Goal: Task Accomplishment & Management: Complete application form

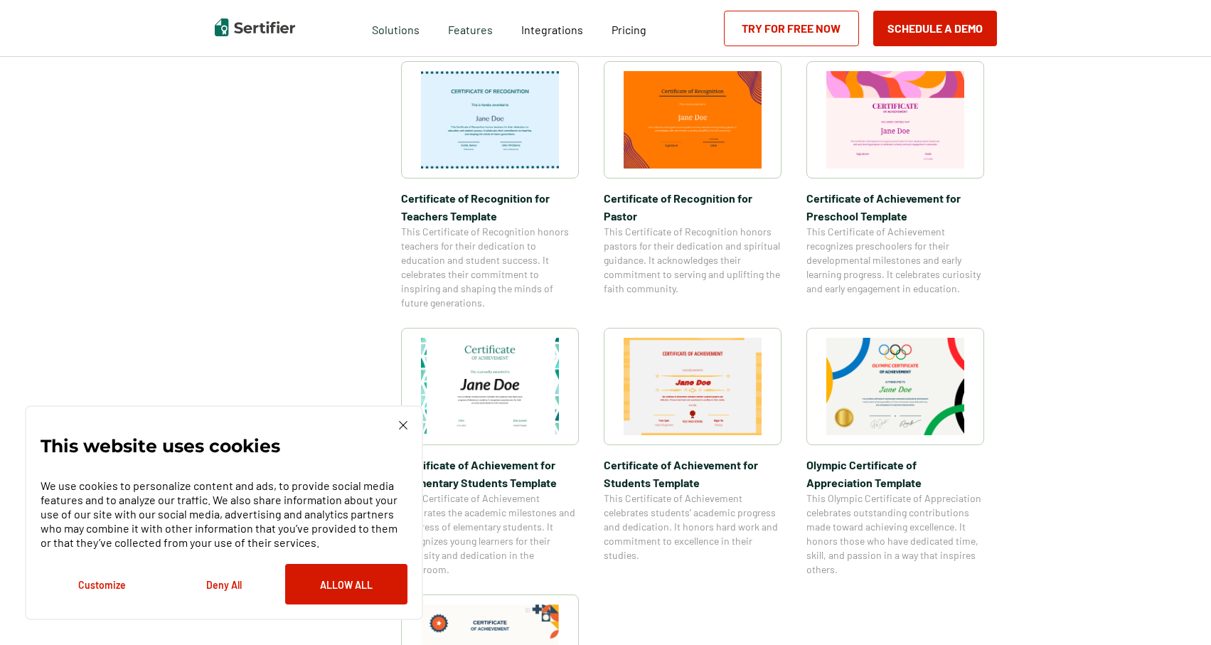
scroll to position [760, 0]
click at [696, 383] on img at bounding box center [693, 384] width 138 height 97
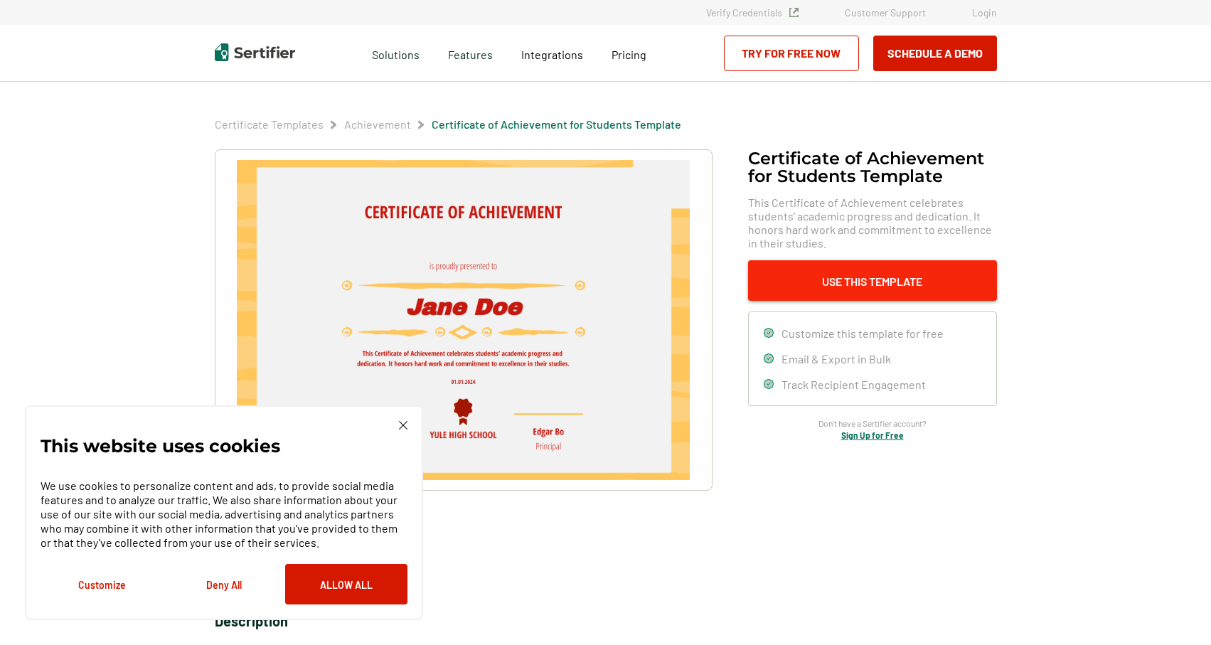
click at [826, 287] on button "Use This Template" at bounding box center [872, 280] width 249 height 41
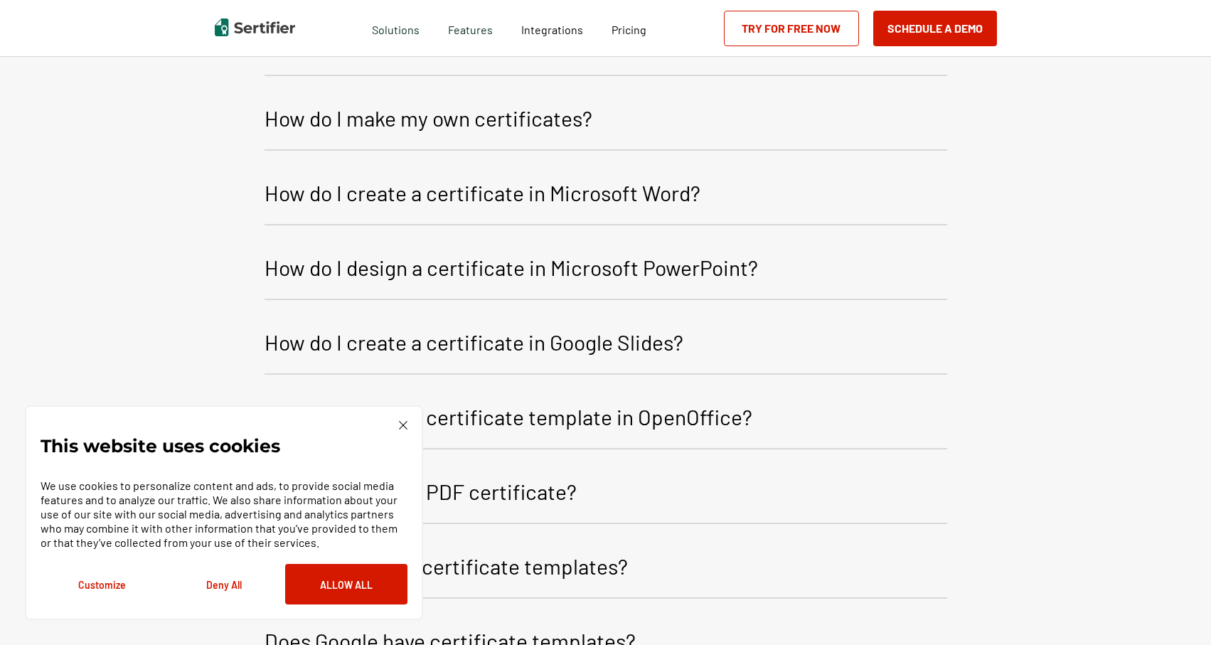
scroll to position [1794, 0]
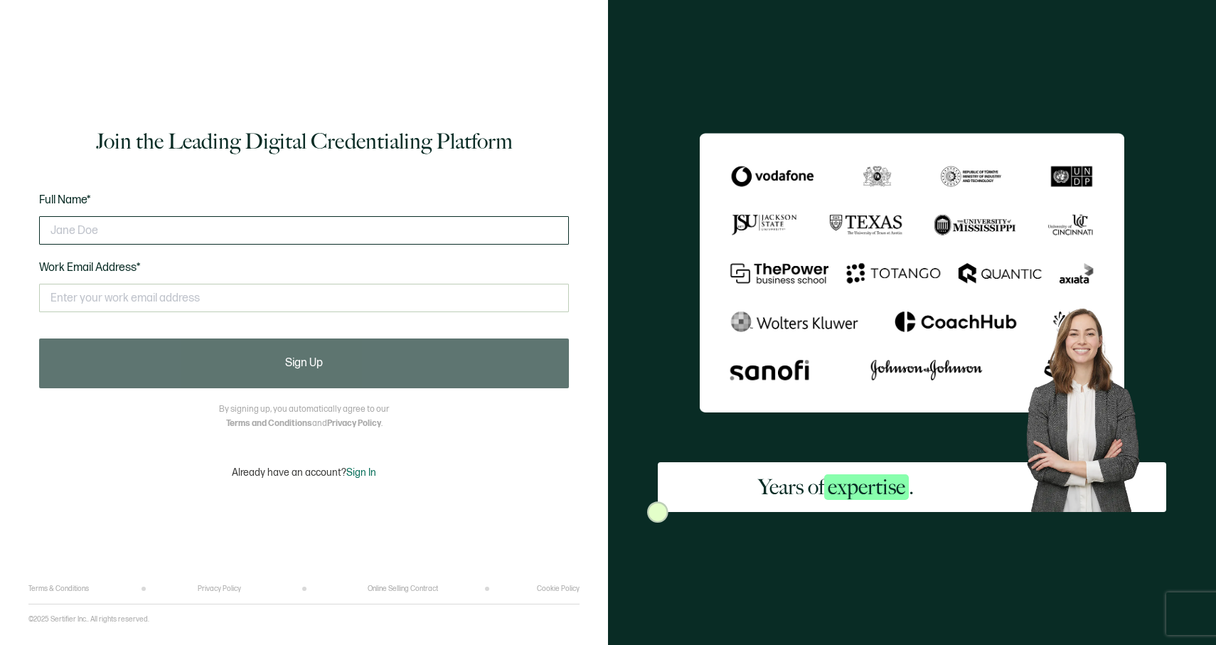
click at [295, 229] on input "text" at bounding box center [304, 230] width 530 height 28
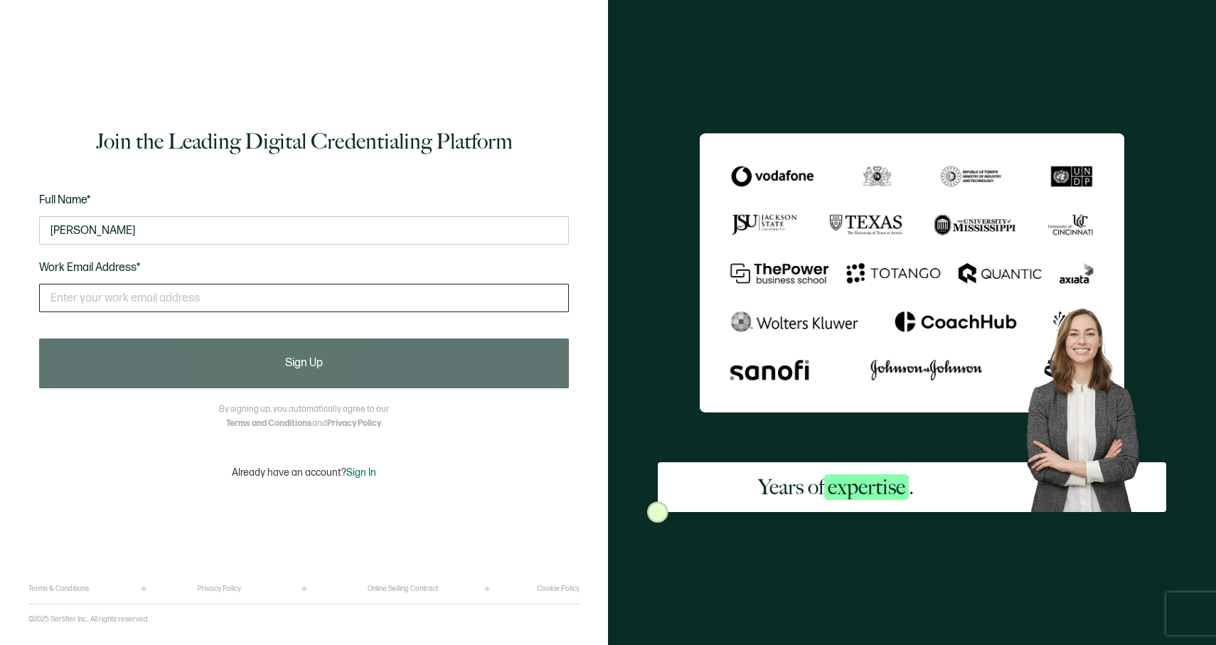
type input "[PERSON_NAME]"
click at [247, 309] on input "text" at bounding box center [304, 298] width 530 height 28
type input "sasuwiryo@gmail.com"
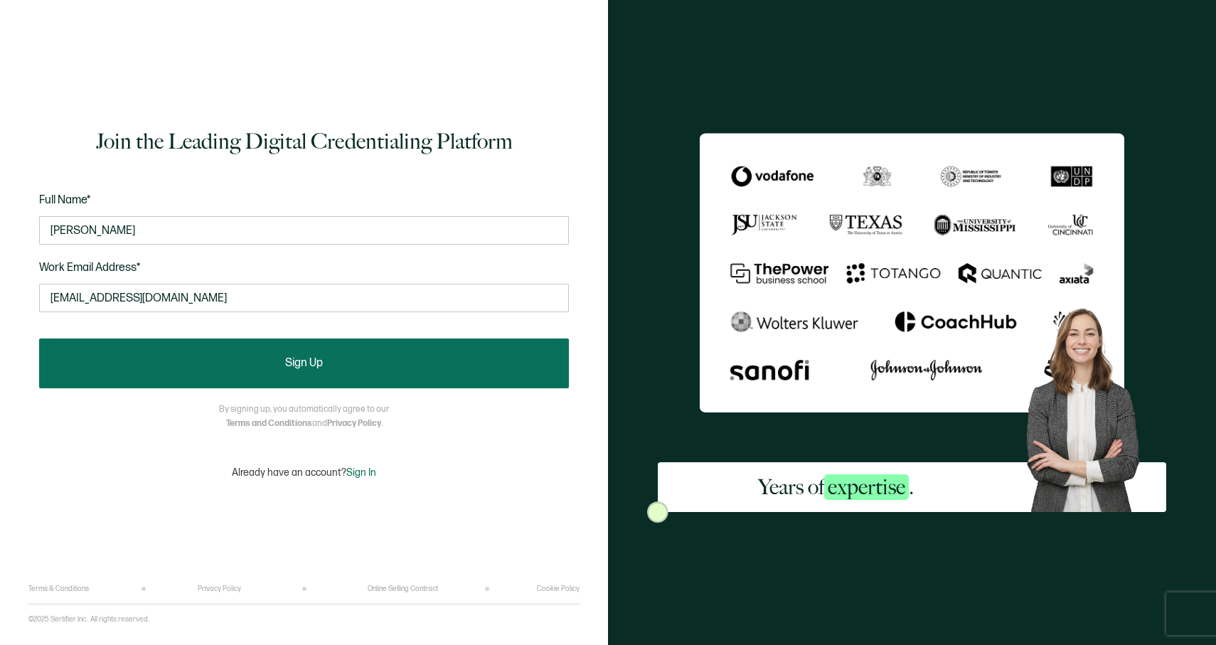
click at [248, 368] on button "Sign Up" at bounding box center [304, 364] width 530 height 50
click at [285, 366] on span "Sign Up" at bounding box center [304, 363] width 38 height 11
click at [431, 372] on button "Sign Up" at bounding box center [304, 364] width 530 height 50
click at [340, 366] on button "Sign Up" at bounding box center [304, 364] width 530 height 50
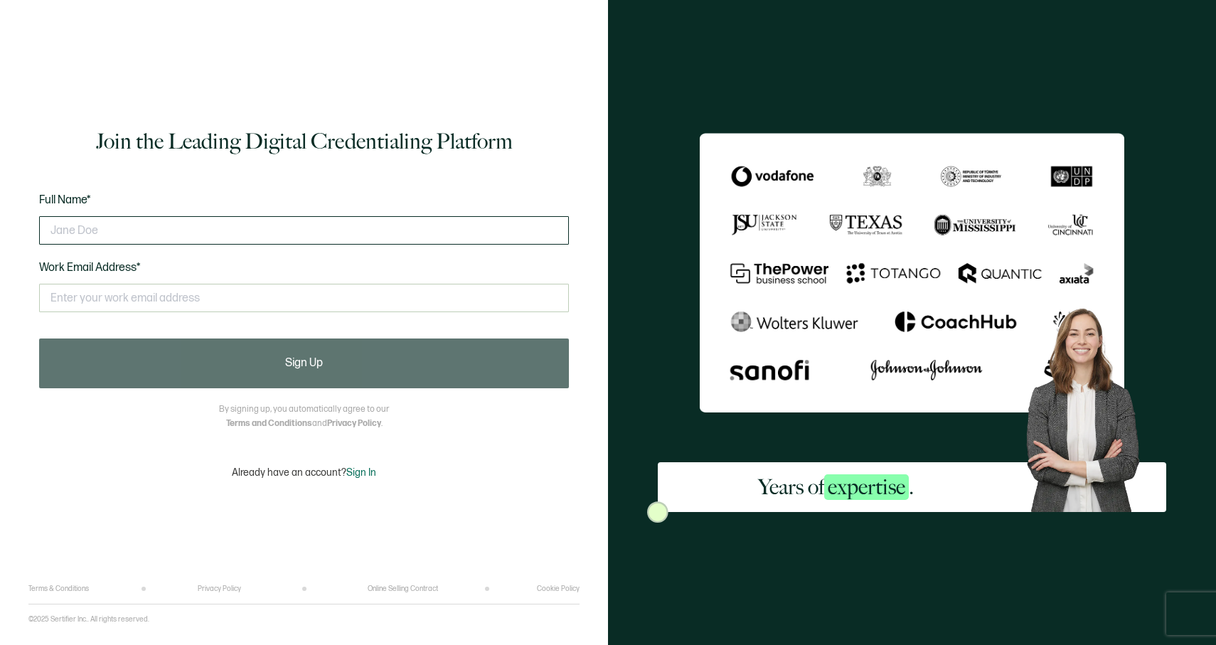
click at [126, 218] on input "text" at bounding box center [304, 230] width 530 height 28
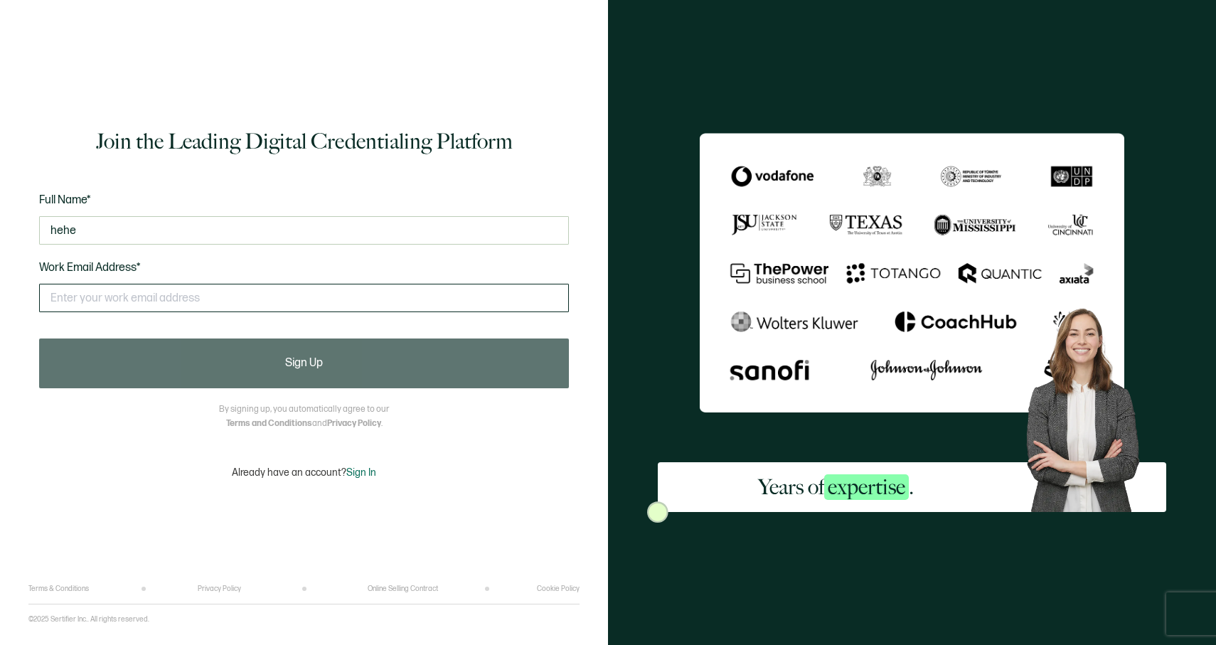
type input "hehe"
click at [142, 297] on input "text" at bounding box center [304, 298] width 530 height 28
type input "[EMAIL_ADDRESS][DOMAIN_NAME]"
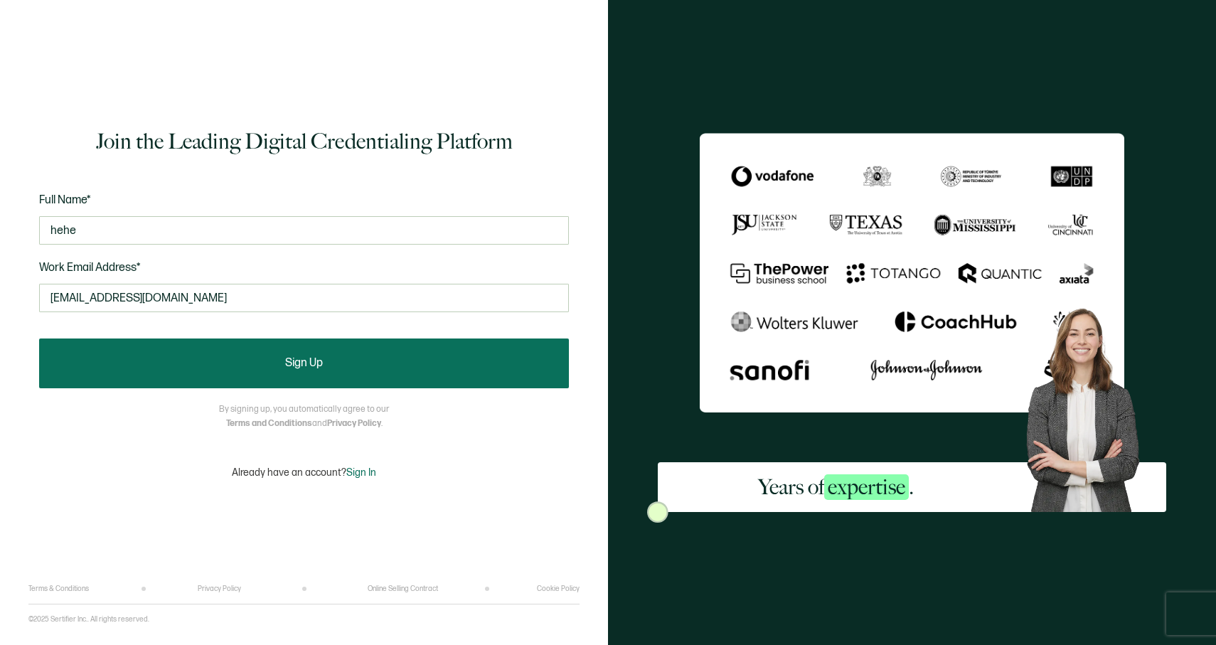
click at [230, 352] on button "Sign Up" at bounding box center [304, 364] width 530 height 50
